Goal: Navigation & Orientation: Locate item on page

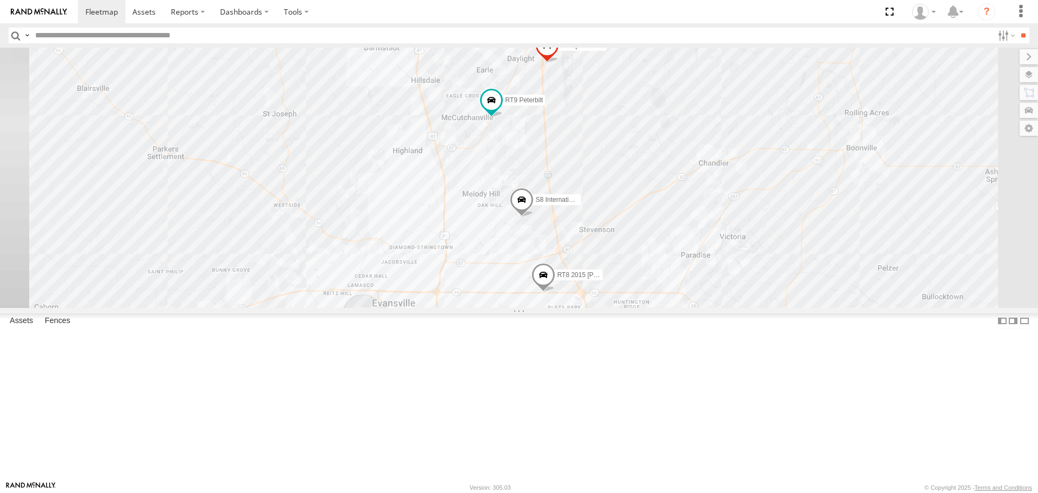
click at [1033, 75] on label at bounding box center [1029, 74] width 18 height 15
click at [0, 0] on span "Basemaps" at bounding box center [0, 0] width 0 height 0
click at [0, 0] on span "Satellite + Roadmap" at bounding box center [0, 0] width 0 height 0
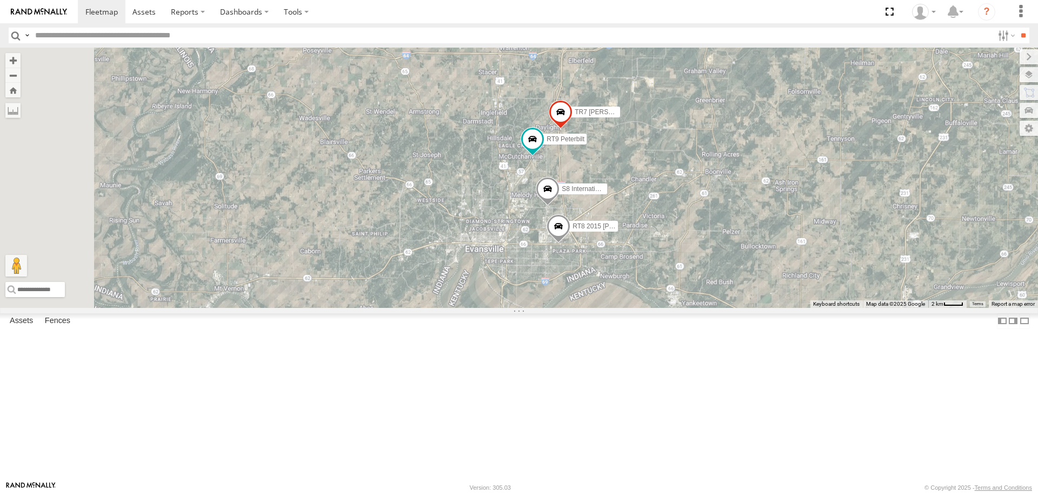
drag, startPoint x: 654, startPoint y: 233, endPoint x: 822, endPoint y: 317, distance: 188.1
click at [821, 307] on div "RT8 2015 [PERSON_NAME] S8 International 4300 TR7 [PERSON_NAME] DM6905 RT9 Peter…" at bounding box center [519, 178] width 1038 height 260
